Goal: Task Accomplishment & Management: Manage account settings

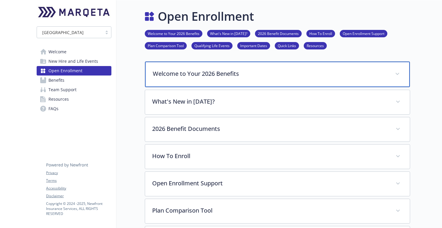
click at [209, 73] on p "Welcome to Your 2026 Benefits" at bounding box center [270, 73] width 235 height 9
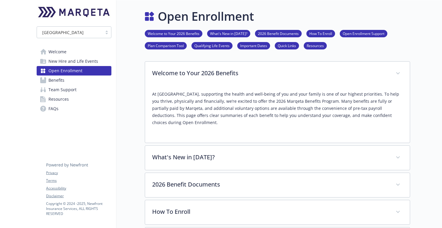
click at [69, 54] on link "Welcome" at bounding box center [74, 51] width 75 height 9
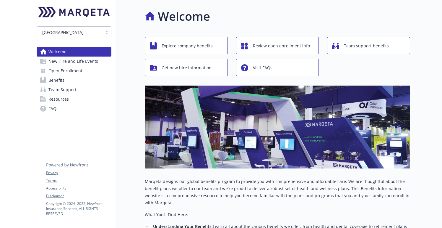
click at [72, 62] on span "New Hire and Life Events" at bounding box center [73, 60] width 50 height 9
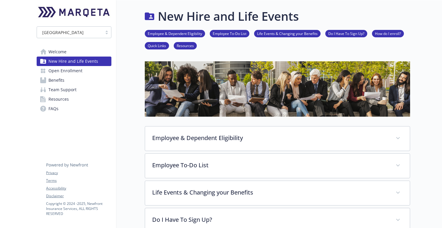
click at [72, 72] on span "Open Enrollment" at bounding box center [65, 70] width 34 height 9
